Goal: Task Accomplishment & Management: Use online tool/utility

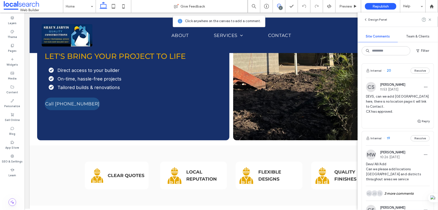
click at [398, 73] on div "Internal 20 Resolve" at bounding box center [398, 70] width 72 height 14
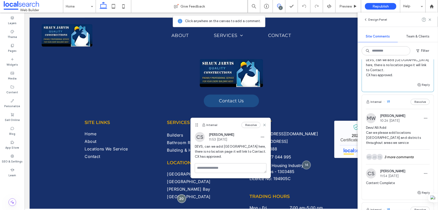
scroll to position [45, 0]
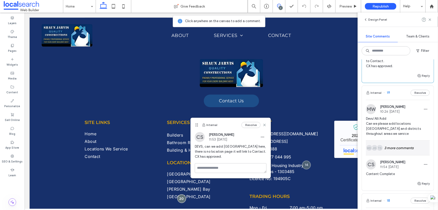
click at [396, 147] on div "TS JG KD 3 more comments" at bounding box center [398, 147] width 64 height 15
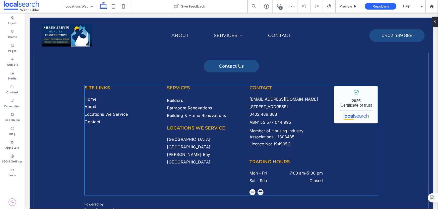
scroll to position [600, 0]
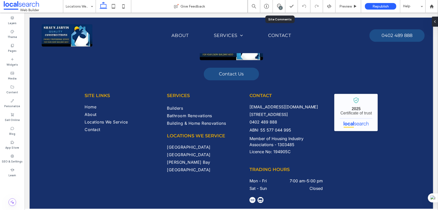
click at [279, 8] on div "7" at bounding box center [281, 8] width 4 height 4
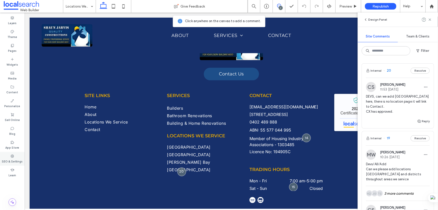
click at [14, 157] on icon at bounding box center [12, 156] width 4 height 4
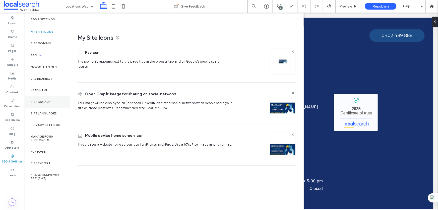
click at [44, 104] on div "Site Backup" at bounding box center [47, 102] width 45 height 12
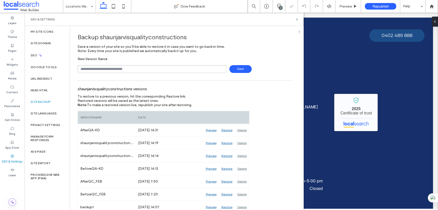
click at [106, 68] on input "text" at bounding box center [152, 69] width 149 height 8
type input "**********"
click at [236, 65] on span "Save" at bounding box center [240, 69] width 22 height 8
click at [297, 19] on icon at bounding box center [297, 20] width 4 height 4
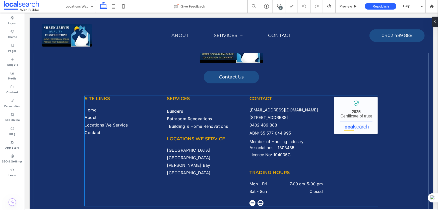
scroll to position [577, 0]
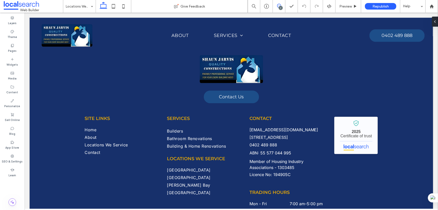
click at [277, 4] on icon at bounding box center [279, 6] width 4 height 4
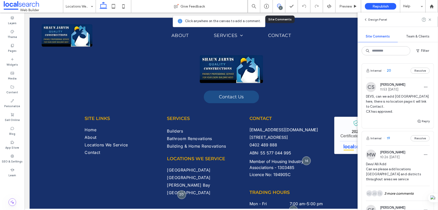
click at [405, 84] on span "[PERSON_NAME]" at bounding box center [392, 85] width 25 height 4
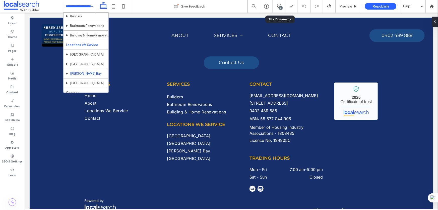
scroll to position [28, 0]
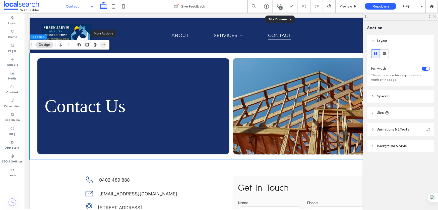
click at [102, 43] on icon "button" at bounding box center [103, 45] width 4 height 4
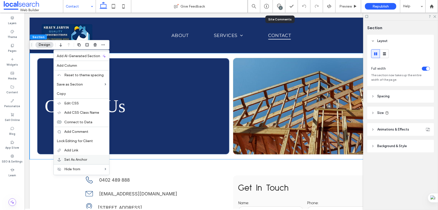
click at [80, 158] on span "Set As Anchor" at bounding box center [75, 159] width 23 height 4
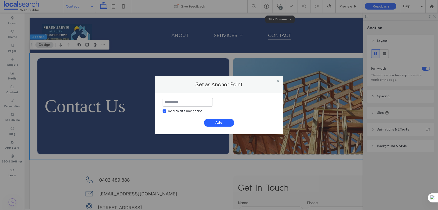
click at [184, 109] on div "Add to site navigation" at bounding box center [185, 110] width 34 height 5
click at [183, 102] on input at bounding box center [188, 102] width 50 height 9
click at [276, 80] on icon at bounding box center [278, 81] width 4 height 4
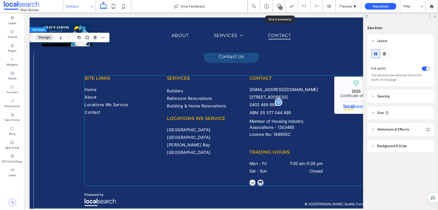
scroll to position [433, 0]
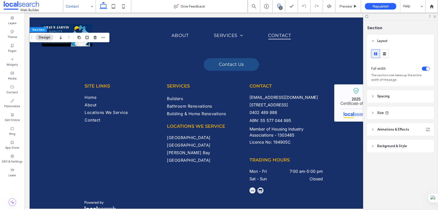
click at [280, 5] on icon at bounding box center [279, 6] width 4 height 4
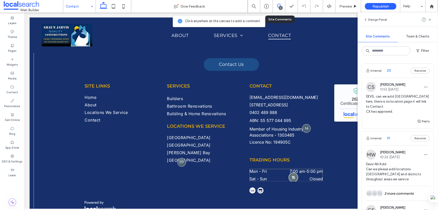
click at [291, 179] on div at bounding box center [292, 176] width 9 height 9
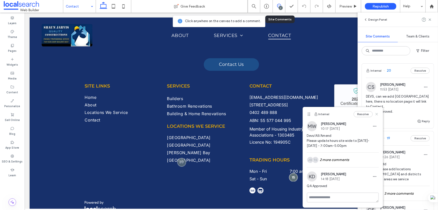
click at [376, 114] on icon at bounding box center [377, 114] width 4 height 4
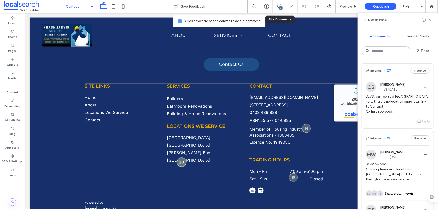
click at [178, 163] on div at bounding box center [181, 161] width 9 height 9
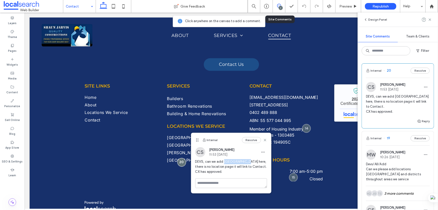
drag, startPoint x: 243, startPoint y: 160, endPoint x: 224, endPoint y: 160, distance: 18.8
click at [224, 160] on span "DEVS, can we add [GEOGRAPHIC_DATA] here, there is no location page it will link…" at bounding box center [231, 166] width 72 height 15
copy span "[GEOGRAPHIC_DATA]"
click at [281, 8] on div "7" at bounding box center [281, 8] width 4 height 4
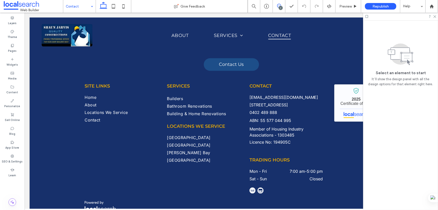
click at [278, 4] on use at bounding box center [279, 6] width 4 height 4
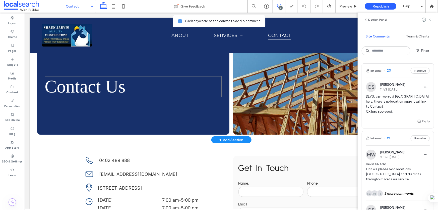
scroll to position [0, 0]
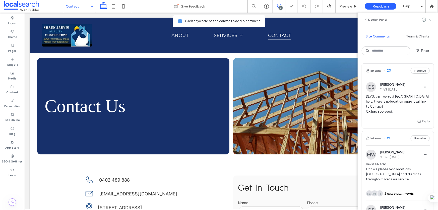
click at [277, 5] on icon at bounding box center [279, 6] width 4 height 4
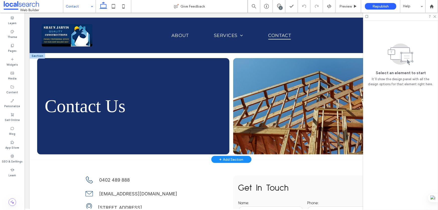
click at [35, 54] on div at bounding box center [37, 56] width 16 height 6
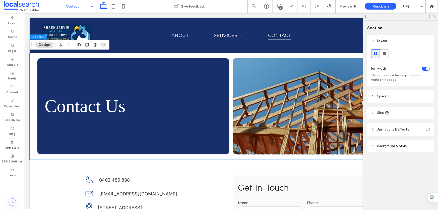
click at [101, 43] on span "button" at bounding box center [103, 45] width 6 height 6
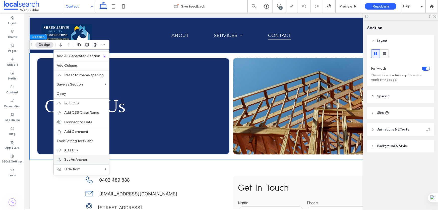
click at [72, 157] on div "Set As Anchor" at bounding box center [81, 159] width 55 height 9
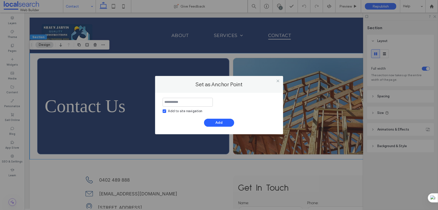
click at [176, 102] on input at bounding box center [188, 102] width 50 height 9
click at [193, 112] on div "Add to site navigation" at bounding box center [185, 110] width 34 height 5
click at [188, 104] on input at bounding box center [188, 102] width 50 height 9
paste input "**********"
type input "**********"
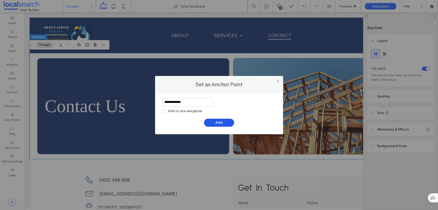
click at [219, 123] on button "Add" at bounding box center [219, 122] width 30 height 8
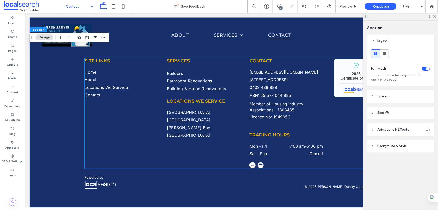
scroll to position [463, 0]
click at [185, 117] on link "[GEOGRAPHIC_DATA]" at bounding box center [205, 121] width 72 height 8
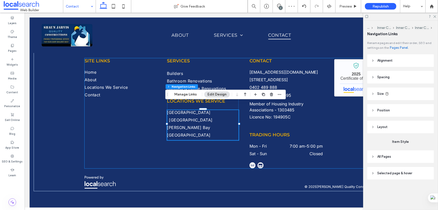
type input "***"
type input "****"
click at [188, 95] on button "Manage Links" at bounding box center [185, 94] width 29 height 6
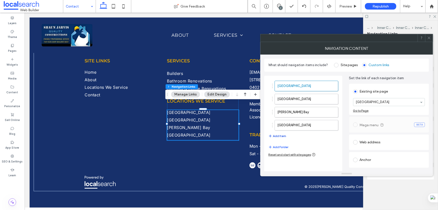
click at [284, 133] on button "Add Item" at bounding box center [277, 136] width 18 height 6
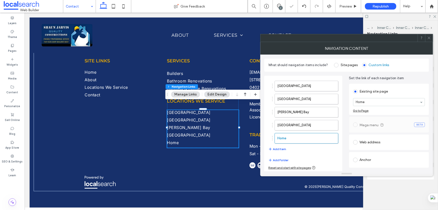
scroll to position [12, 0]
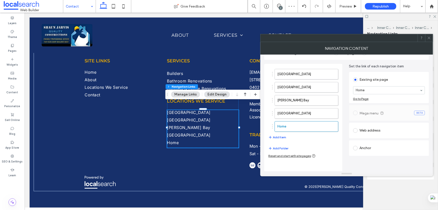
click at [368, 144] on div "Anchor" at bounding box center [389, 148] width 72 height 8
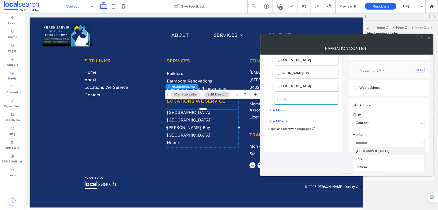
scroll to position [20, 0]
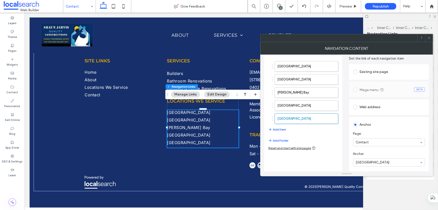
click at [428, 36] on icon at bounding box center [429, 38] width 4 height 4
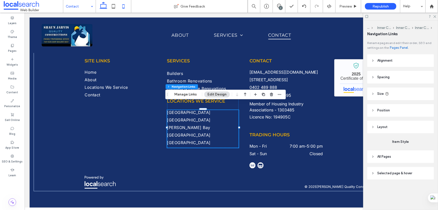
click at [121, 6] on icon at bounding box center [123, 6] width 10 height 10
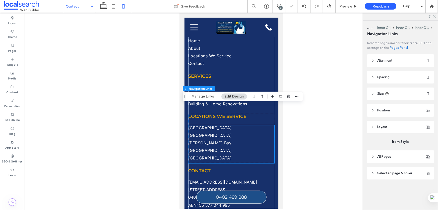
scroll to position [575, 0]
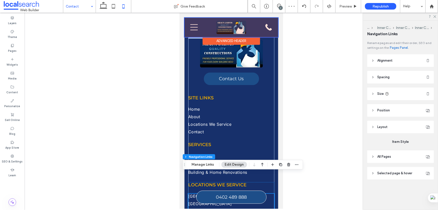
click at [195, 29] on div at bounding box center [231, 26] width 94 height 19
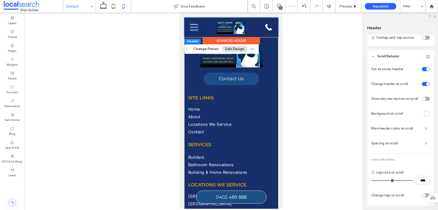
scroll to position [218, 0]
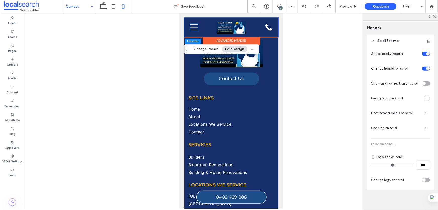
click at [195, 29] on icon "Menu Icon" at bounding box center [194, 27] width 8 height 8
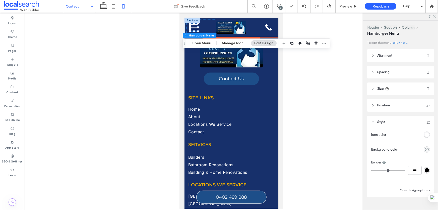
click at [195, 29] on icon "Menu Icon" at bounding box center [194, 27] width 8 height 8
click at [200, 43] on button "Open Menu" at bounding box center [201, 43] width 26 height 6
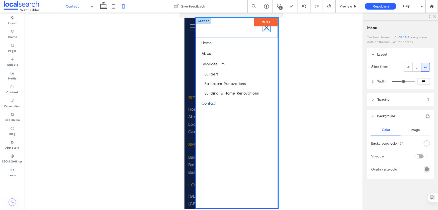
click at [262, 30] on icon "Close Icon" at bounding box center [266, 28] width 8 height 8
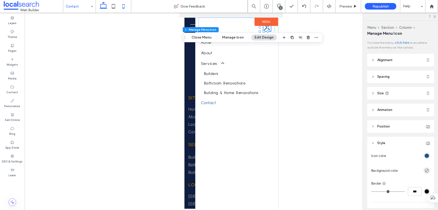
click at [102, 6] on icon at bounding box center [103, 6] width 10 height 10
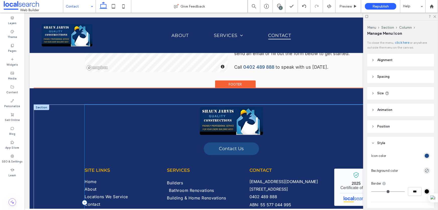
scroll to position [441, 0]
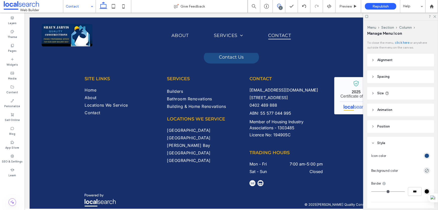
click at [280, 6] on icon at bounding box center [279, 6] width 4 height 4
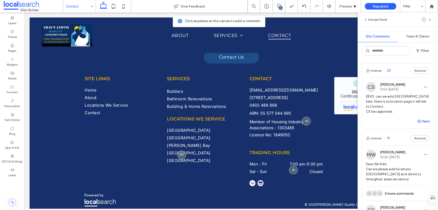
click at [422, 122] on button "Reply" at bounding box center [423, 121] width 13 height 6
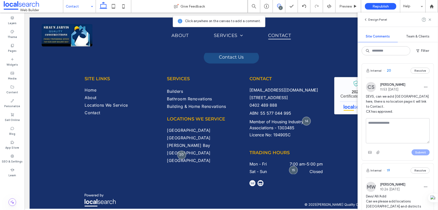
click at [389, 126] on textarea at bounding box center [398, 130] width 64 height 25
type textarea "**********"
click at [419, 151] on button "Submit" at bounding box center [421, 152] width 18 height 6
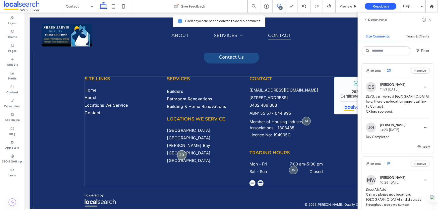
click at [178, 153] on div at bounding box center [181, 154] width 9 height 9
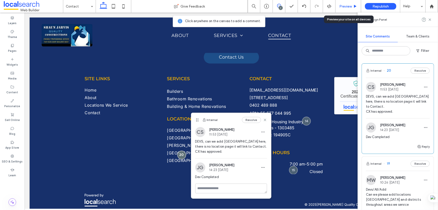
click at [345, 8] on div "Preview" at bounding box center [349, 6] width 26 height 13
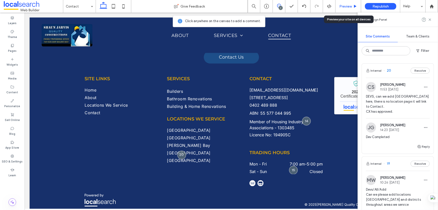
click at [345, 7] on span "Preview" at bounding box center [345, 6] width 13 height 4
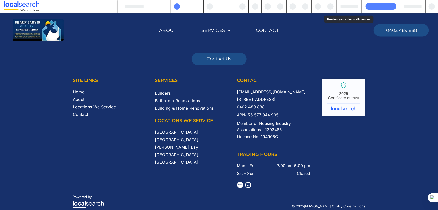
scroll to position [445, 0]
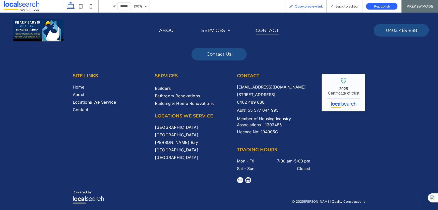
click at [311, 4] on div "Copy preview link" at bounding box center [305, 6] width 41 height 13
click at [306, 8] on div "Copy preview link" at bounding box center [305, 6] width 41 height 13
click at [304, 5] on span "Copy preview link" at bounding box center [309, 6] width 28 height 4
click at [337, 7] on span "Back to editor" at bounding box center [346, 6] width 23 height 4
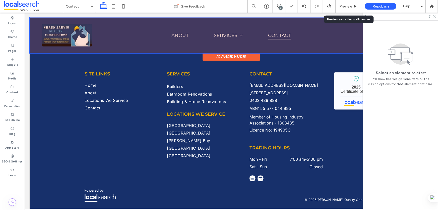
scroll to position [440, 0]
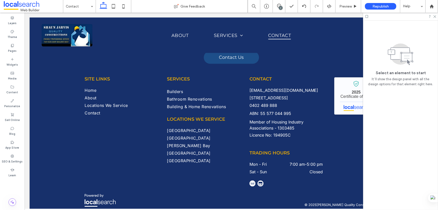
click at [279, 7] on div "7" at bounding box center [281, 8] width 4 height 4
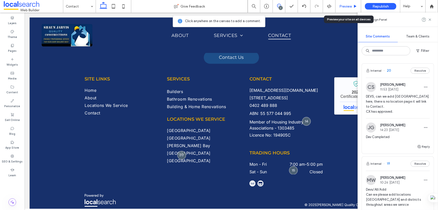
click at [350, 6] on span "Preview" at bounding box center [345, 6] width 13 height 4
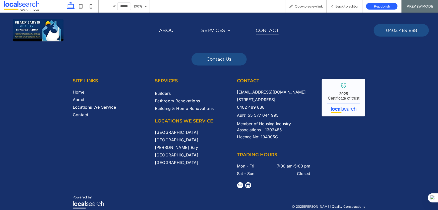
scroll to position [445, 0]
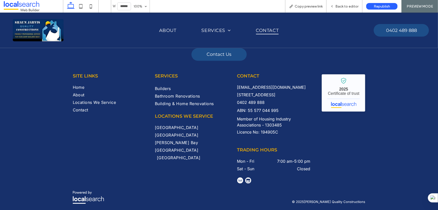
click at [165, 155] on span "[GEOGRAPHIC_DATA]" at bounding box center [178, 157] width 43 height 5
click at [346, 7] on span "Back to editor" at bounding box center [346, 6] width 23 height 4
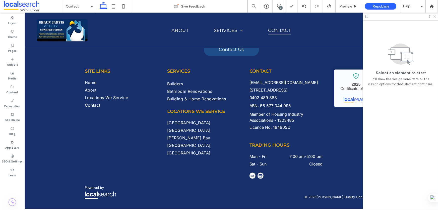
click at [434, 15] on icon at bounding box center [434, 16] width 3 height 3
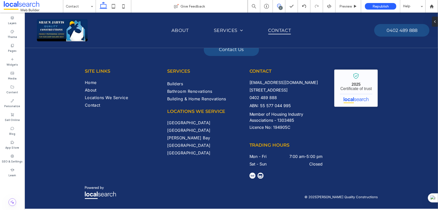
click at [280, 4] on icon at bounding box center [279, 6] width 4 height 4
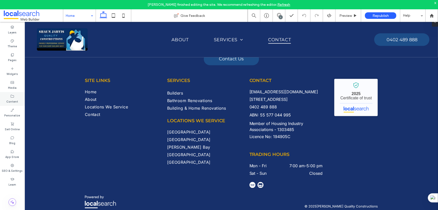
click at [13, 96] on icon at bounding box center [12, 96] width 4 height 4
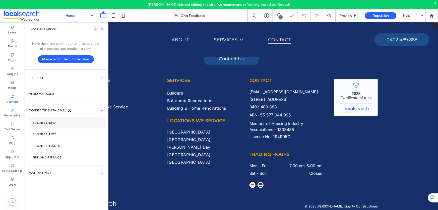
click at [52, 123] on label "Business Info" at bounding box center [67, 123] width 68 height 4
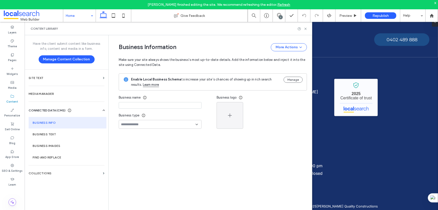
type input "**********"
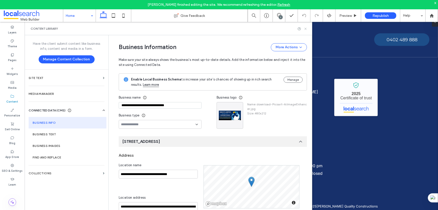
click at [306, 28] on use at bounding box center [305, 29] width 2 height 2
